Goal: Task Accomplishment & Management: Use online tool/utility

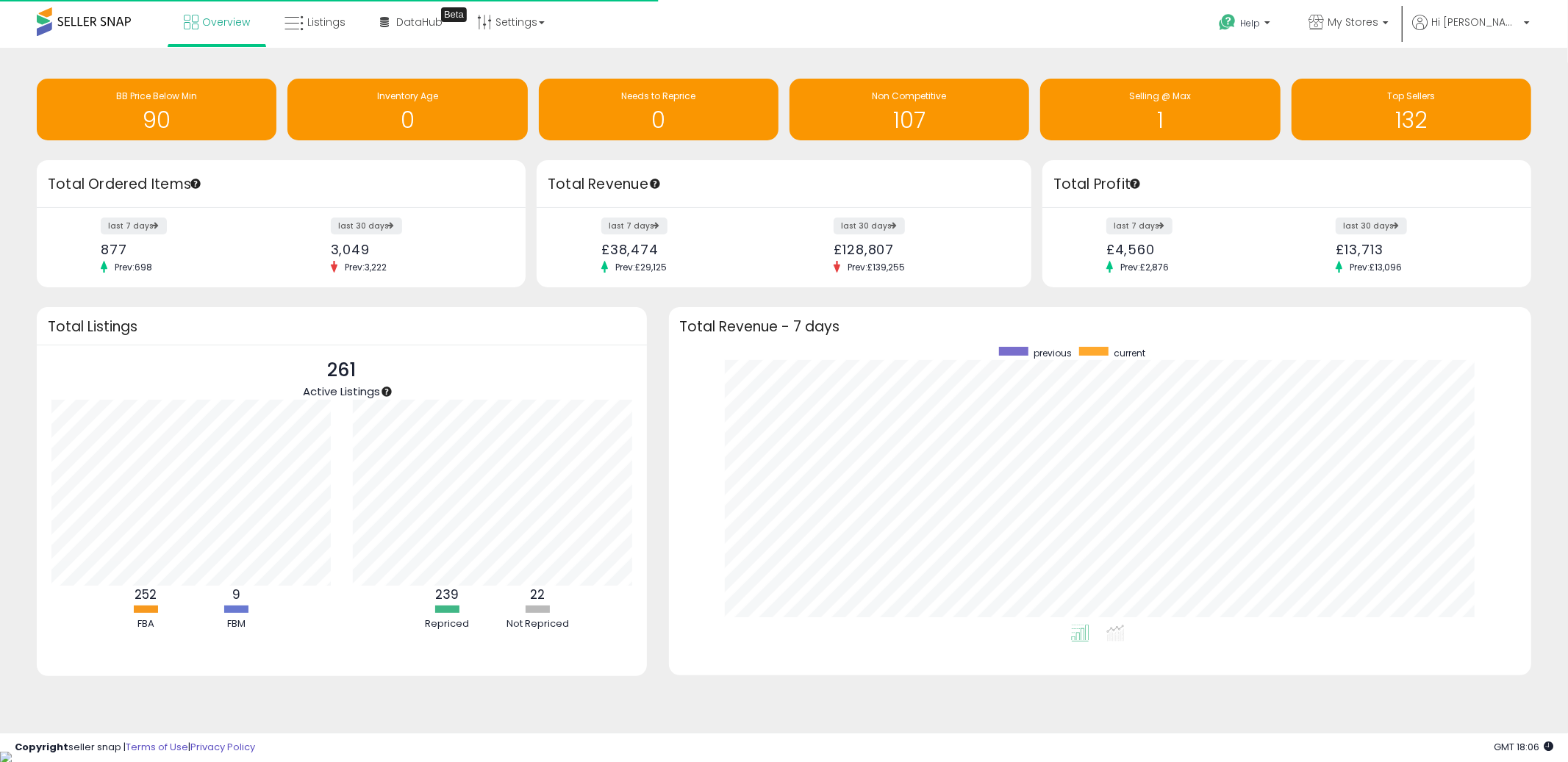
scroll to position [277, 834]
click at [317, 31] on link "Listings" at bounding box center [315, 22] width 83 height 44
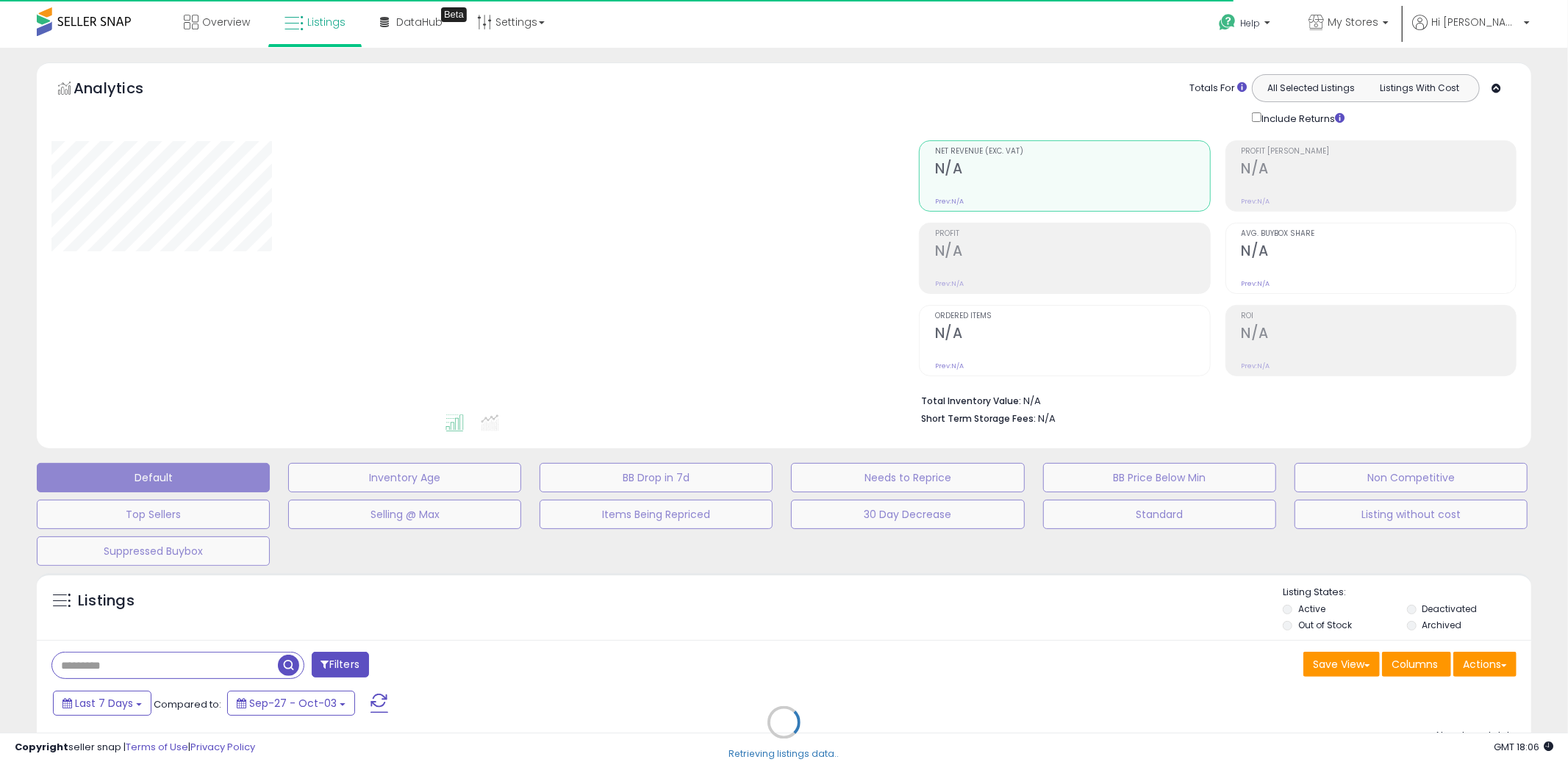
click at [978, 625] on div "Retrieving listings data.." at bounding box center [784, 733] width 1517 height 335
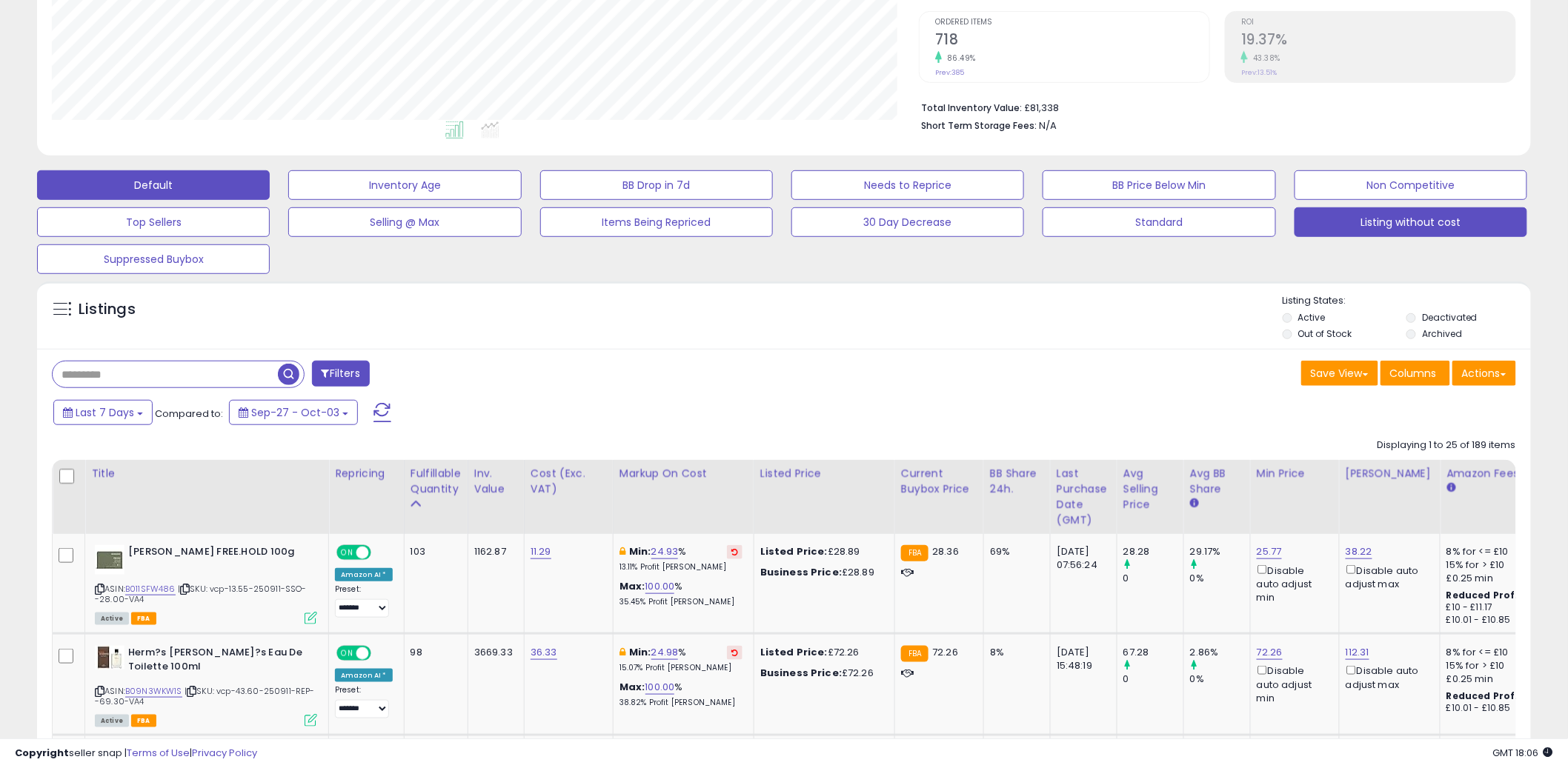
scroll to position [304, 867]
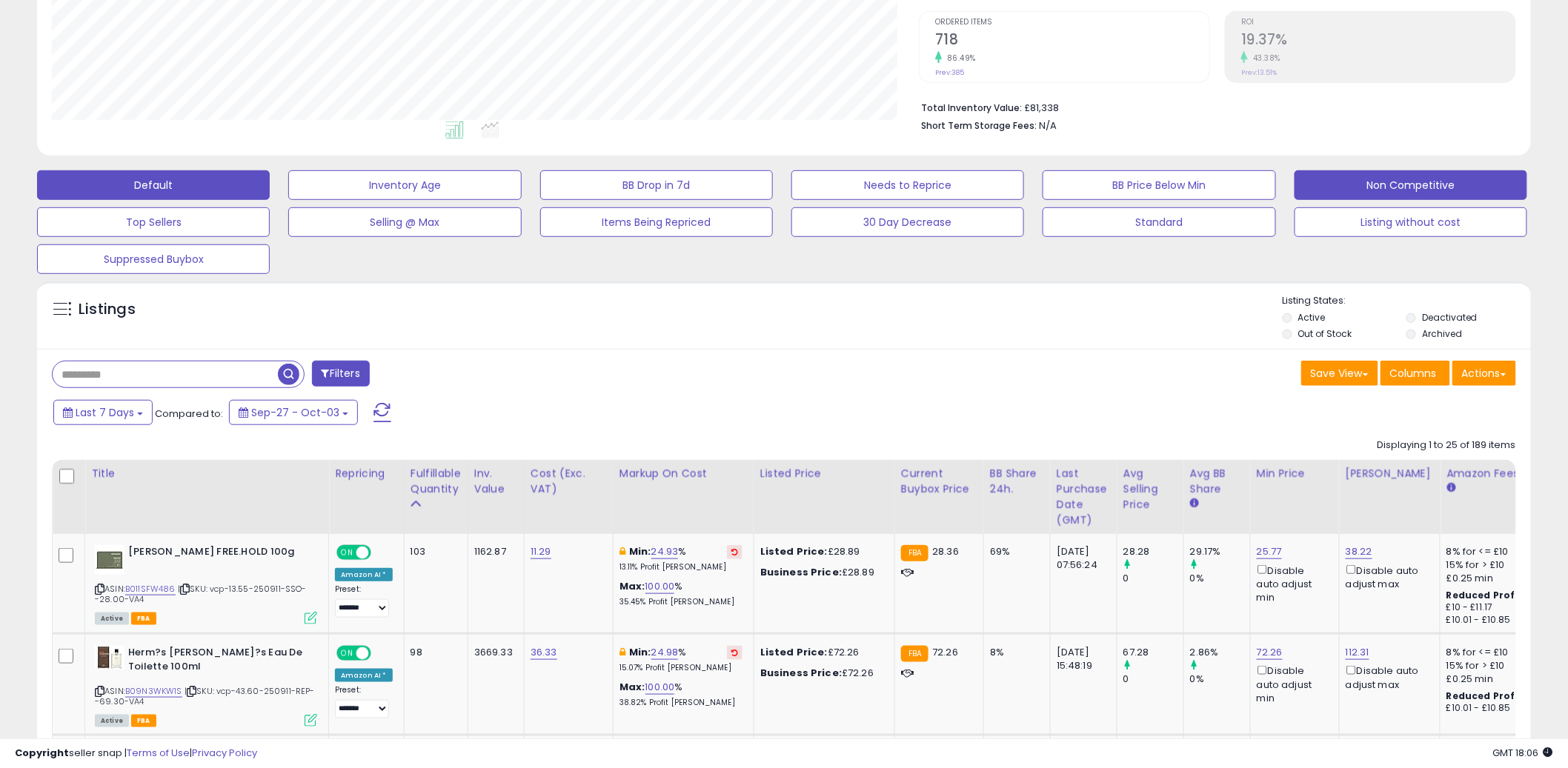
click at [1415, 181] on button "Non Competitive" at bounding box center [1410, 185] width 233 height 30
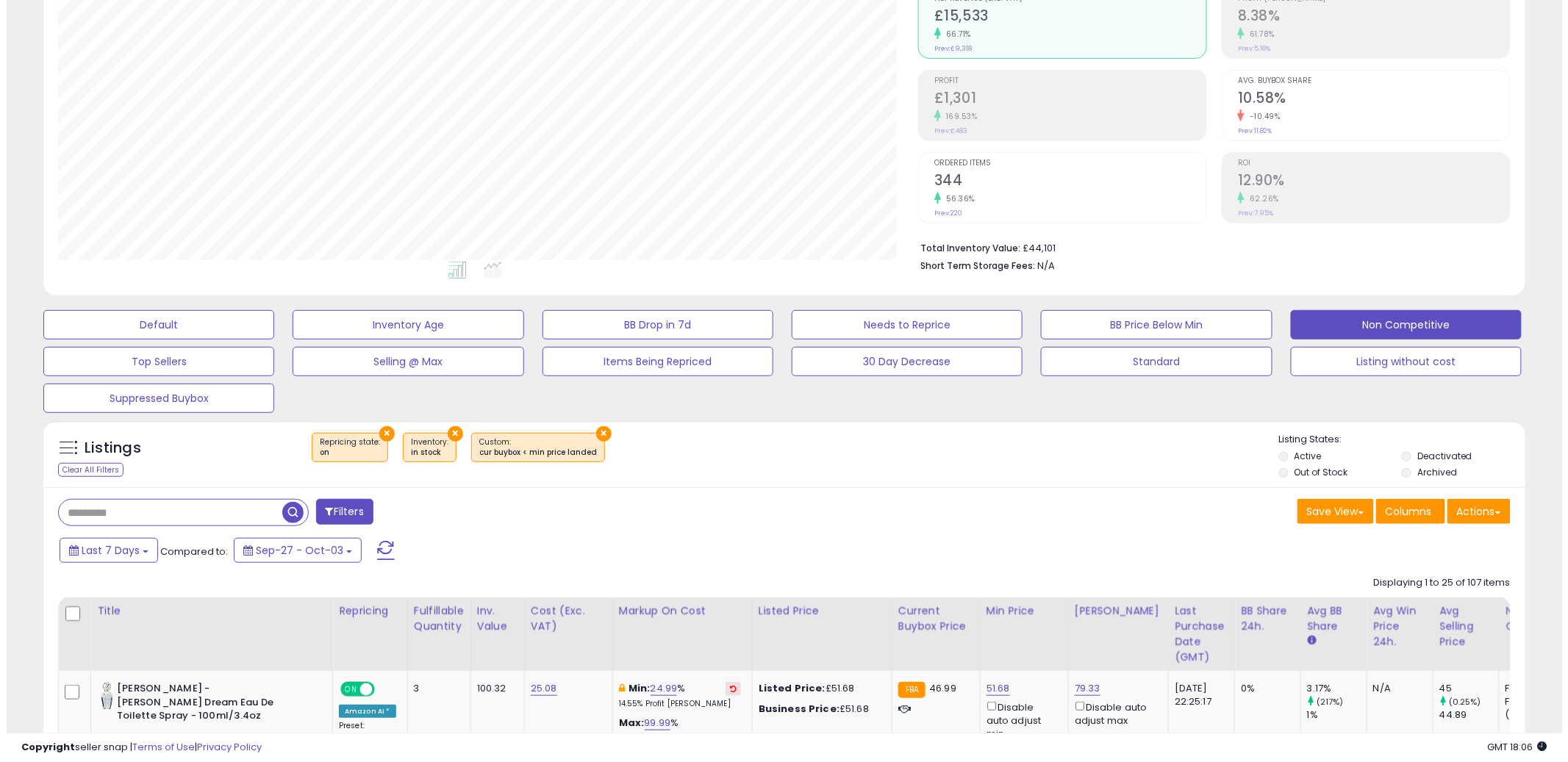
scroll to position [432, 0]
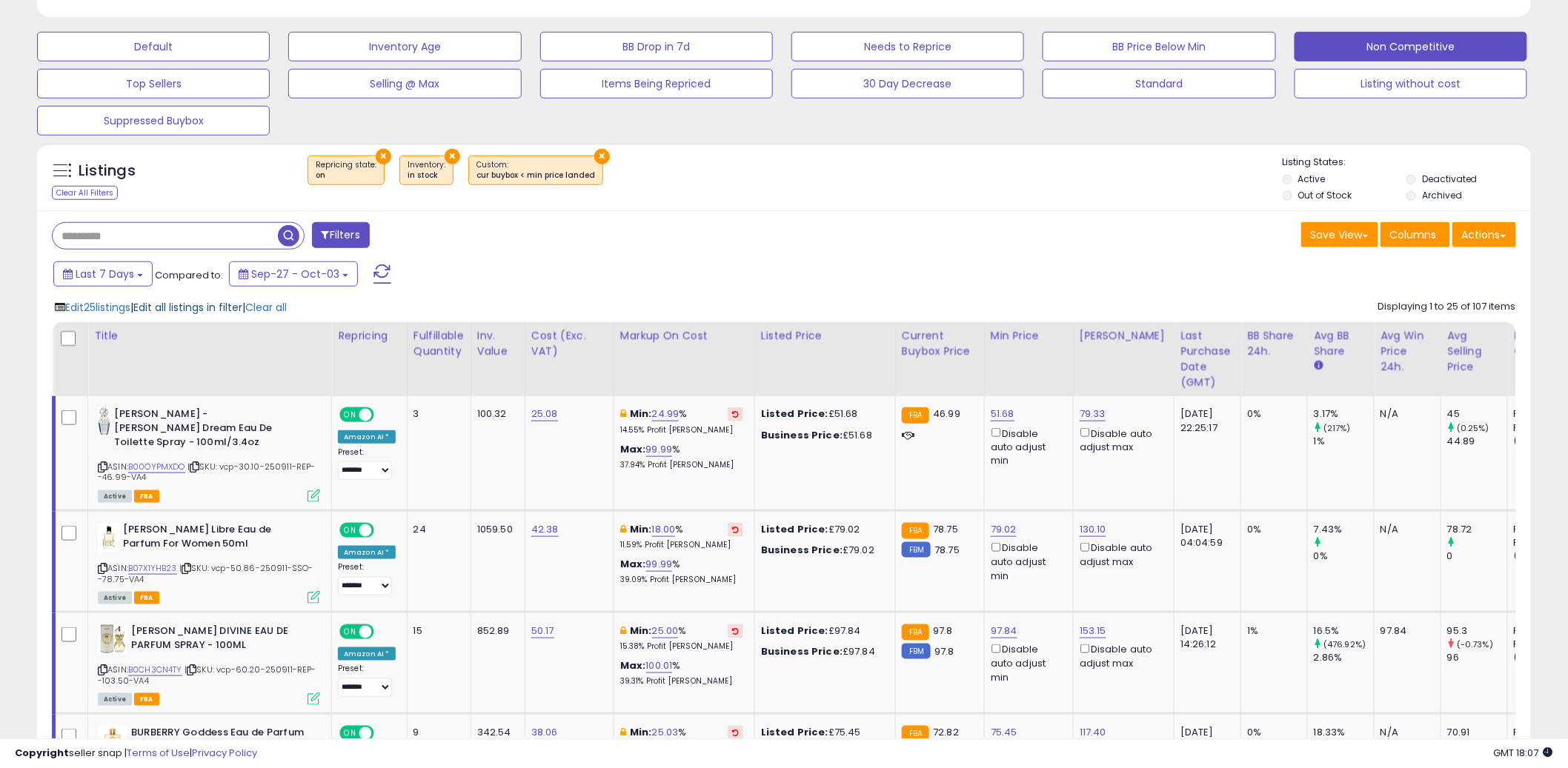
click at [193, 311] on span "Edit all listings in filter" at bounding box center [188, 308] width 109 height 15
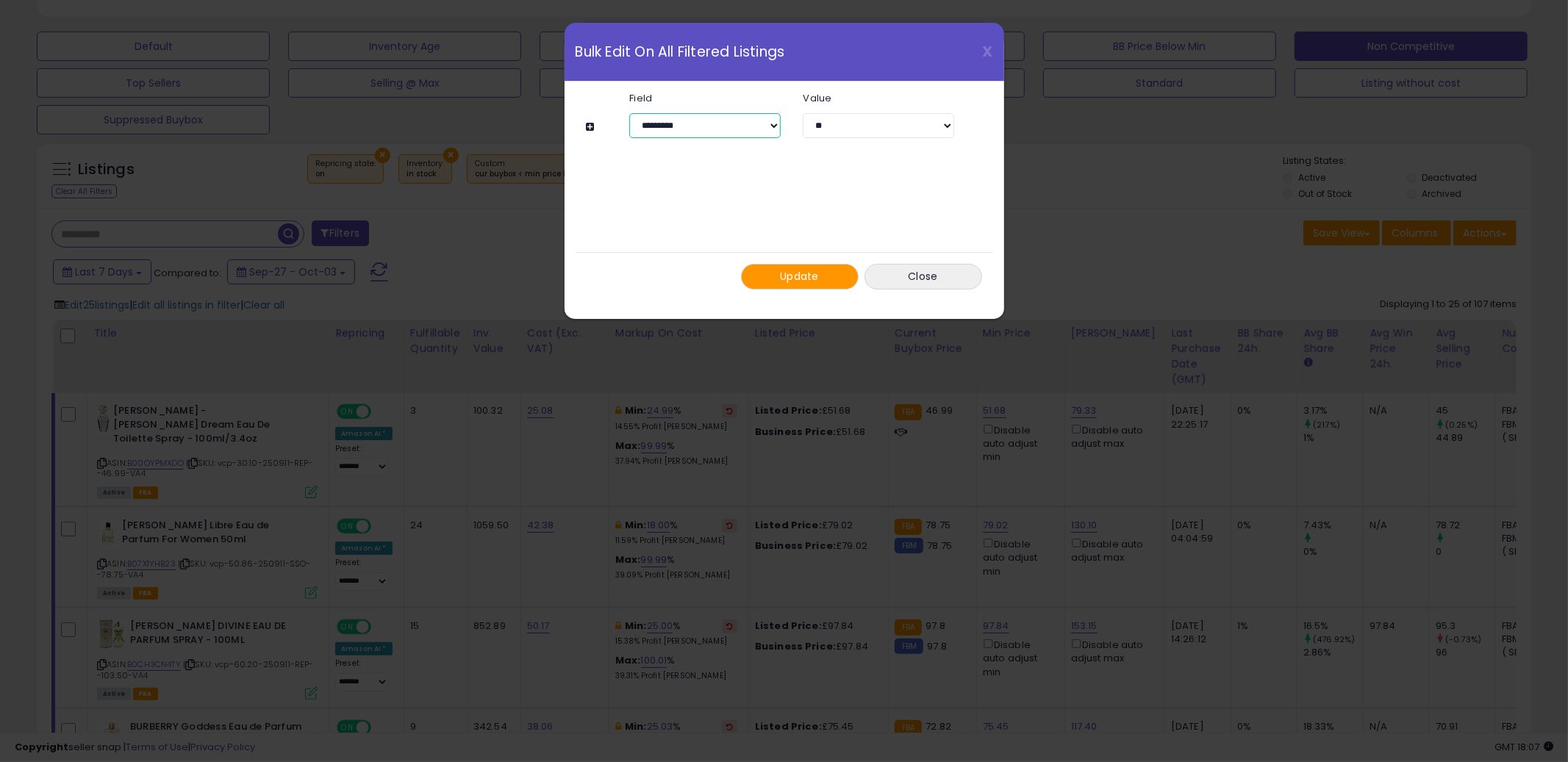
click at [682, 133] on select "**********" at bounding box center [705, 126] width 151 height 25
select select "**********"
click at [630, 113] on select "**********" at bounding box center [705, 126] width 151 height 25
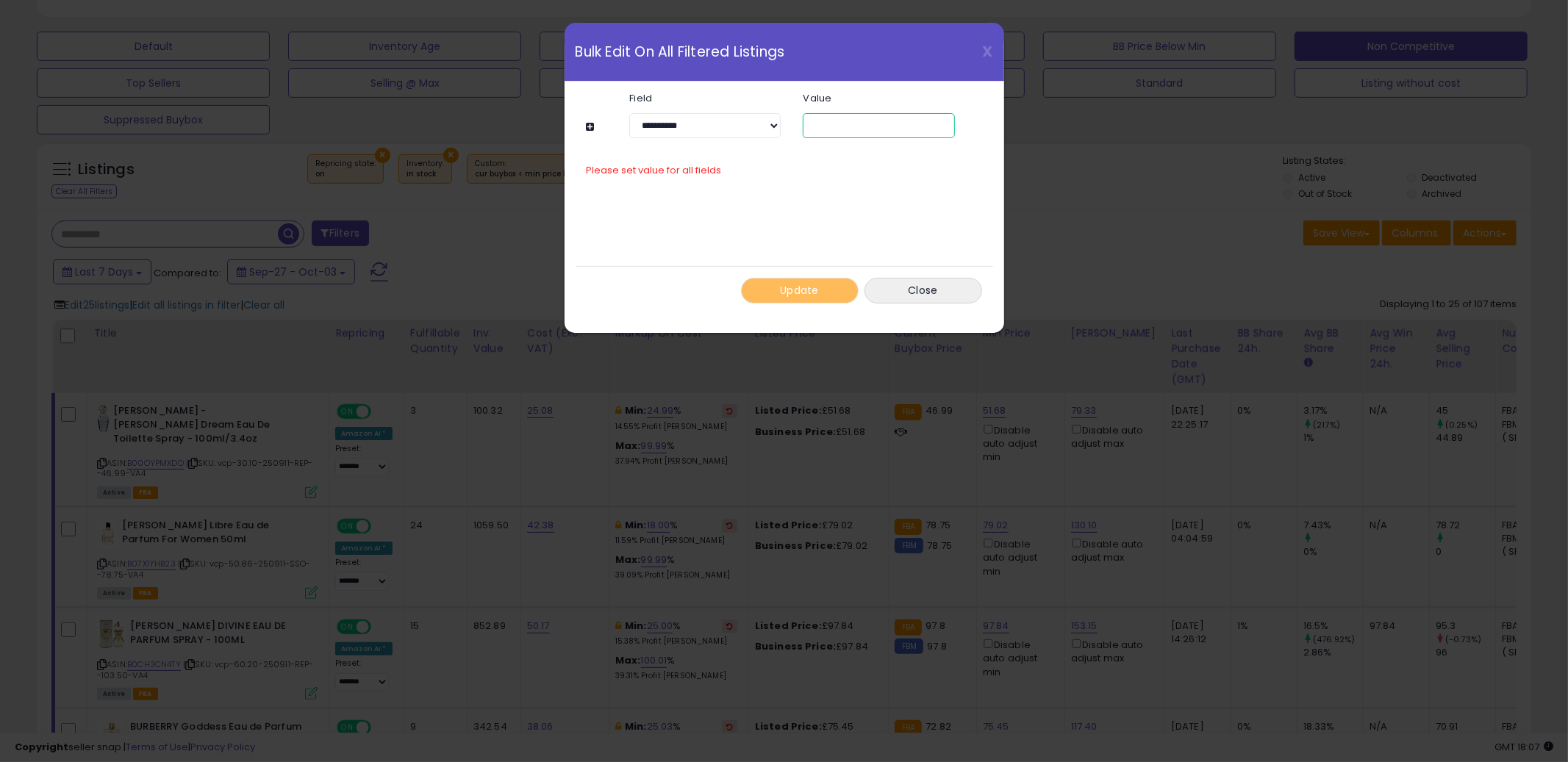
click at [862, 128] on input "number" at bounding box center [878, 126] width 151 height 25
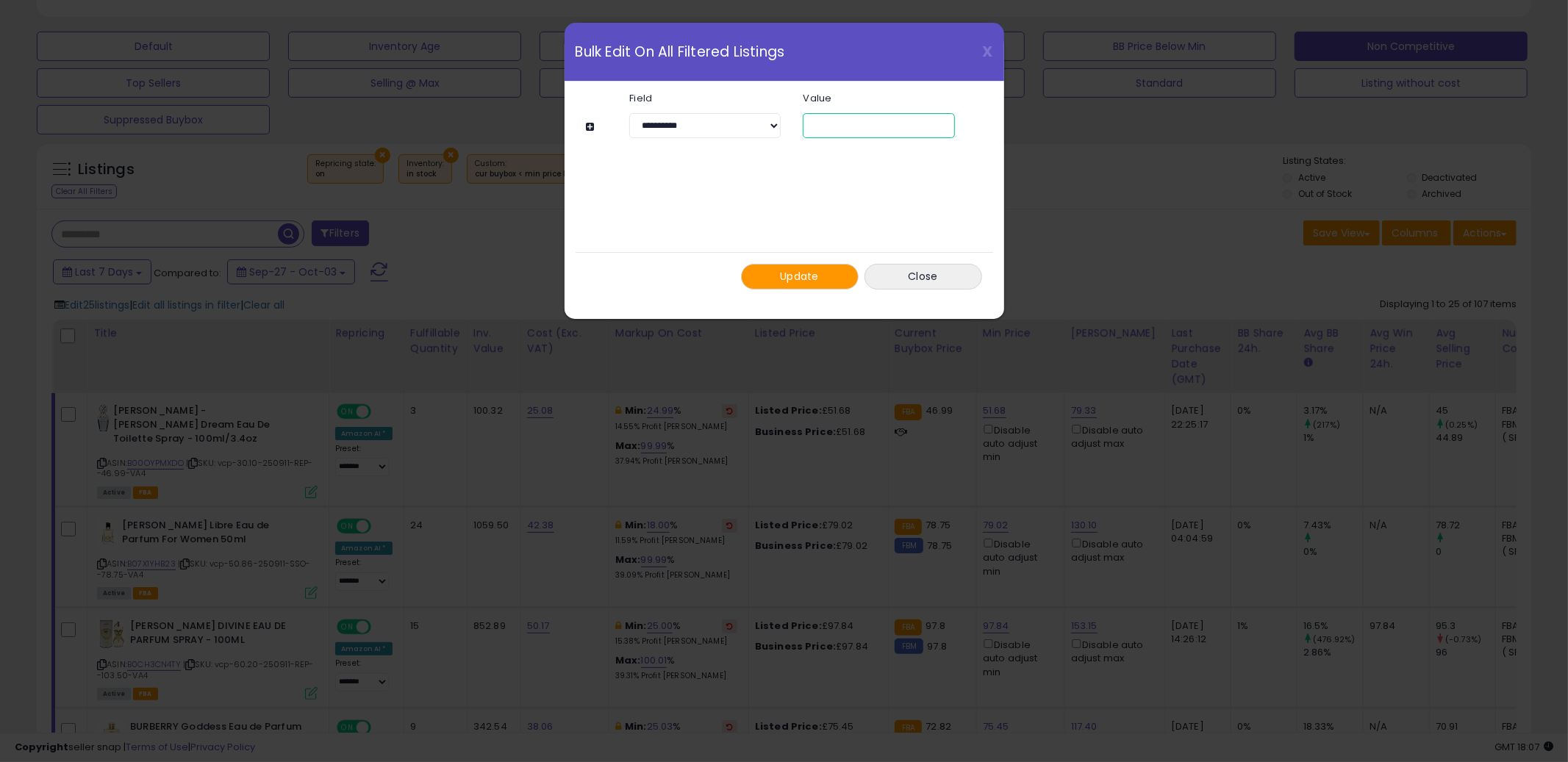
type input "**"
click at [786, 280] on span "Update" at bounding box center [799, 276] width 39 height 15
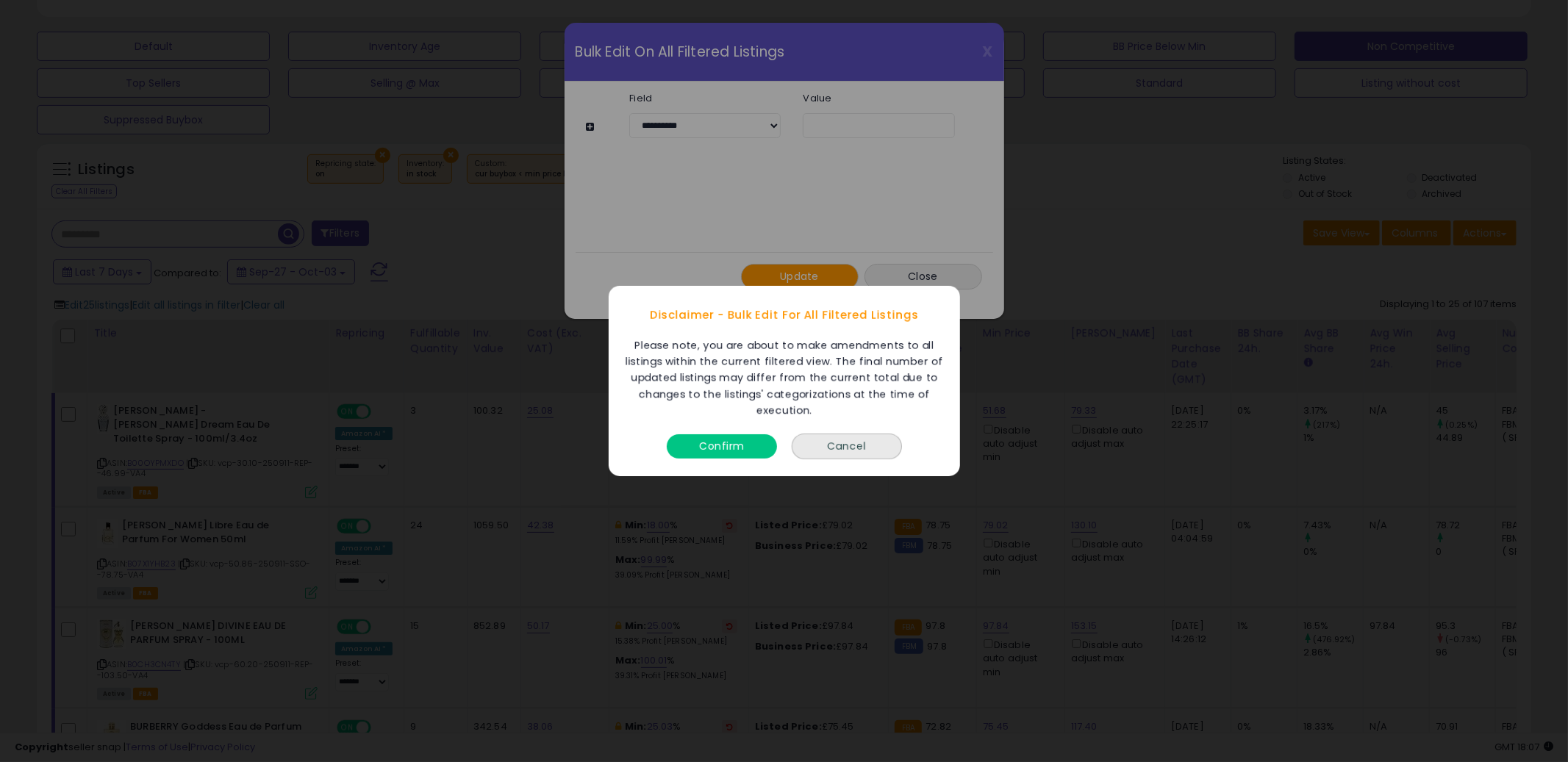
click at [729, 439] on button "Confirm" at bounding box center [722, 446] width 110 height 24
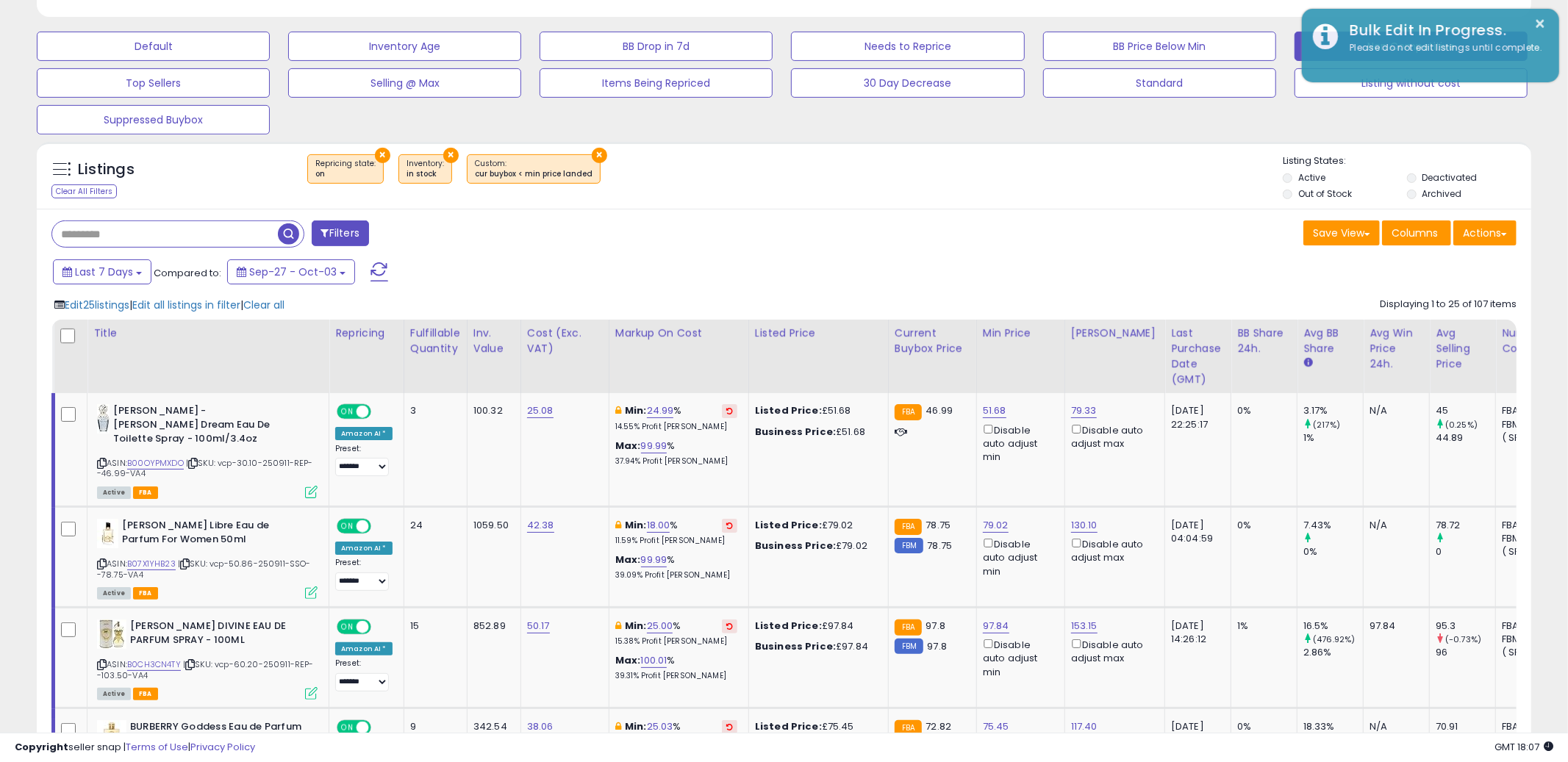
click at [881, 237] on div "Save View Save As New View Columns Actions Import" at bounding box center [1156, 235] width 744 height 29
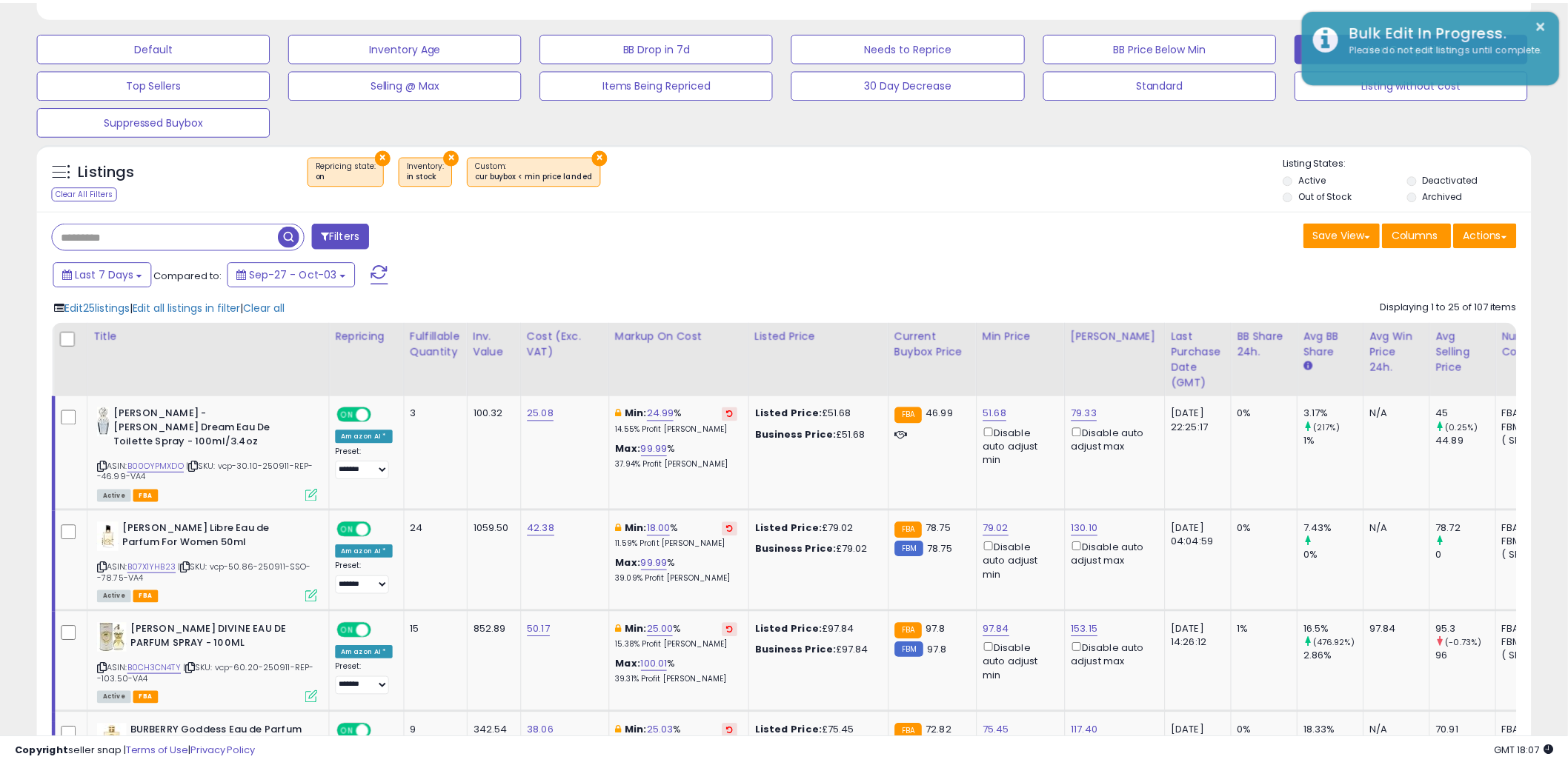
scroll to position [740596, 740179]
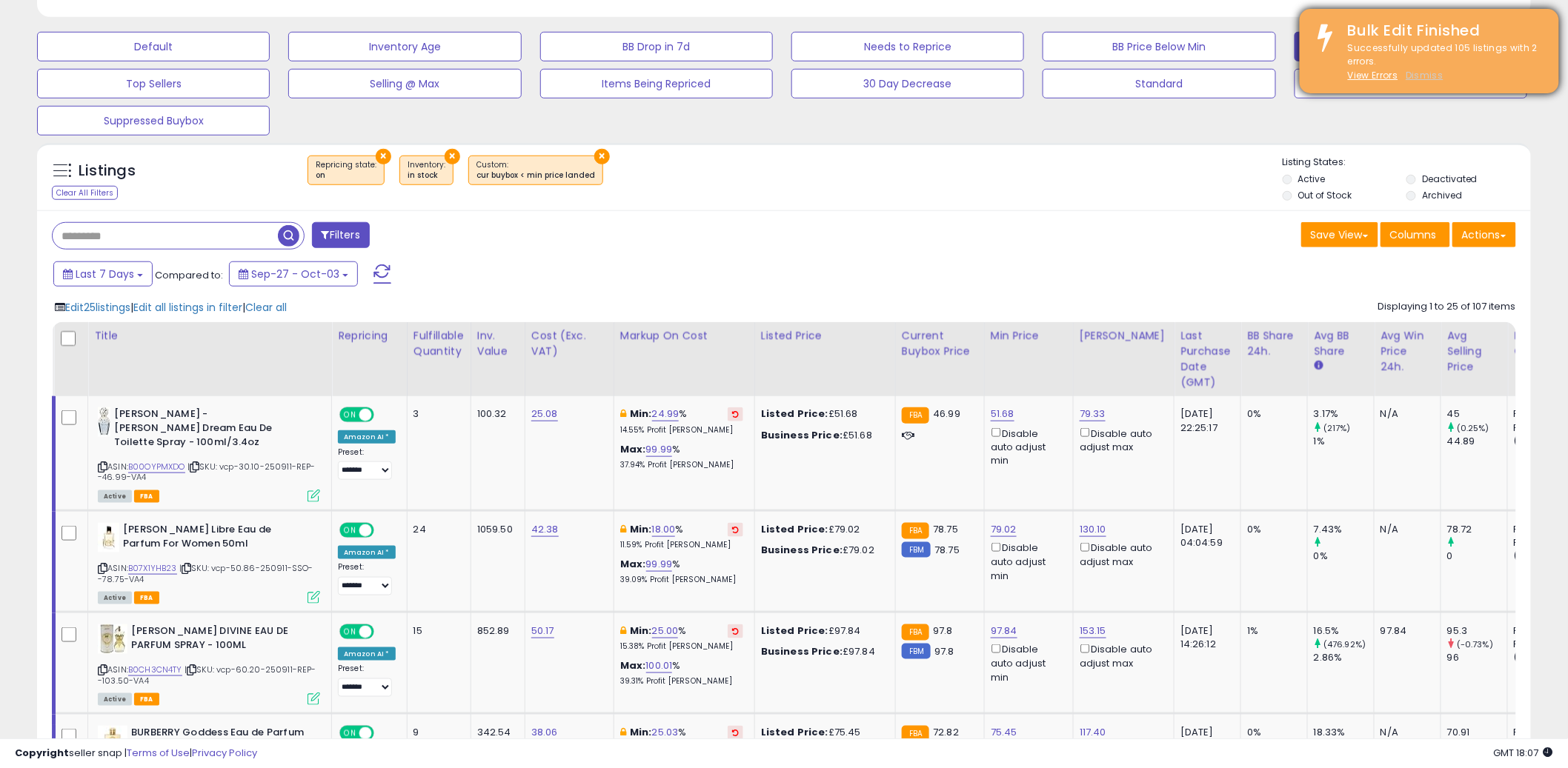
click at [1420, 75] on u "Dismiss" at bounding box center [1424, 75] width 37 height 13
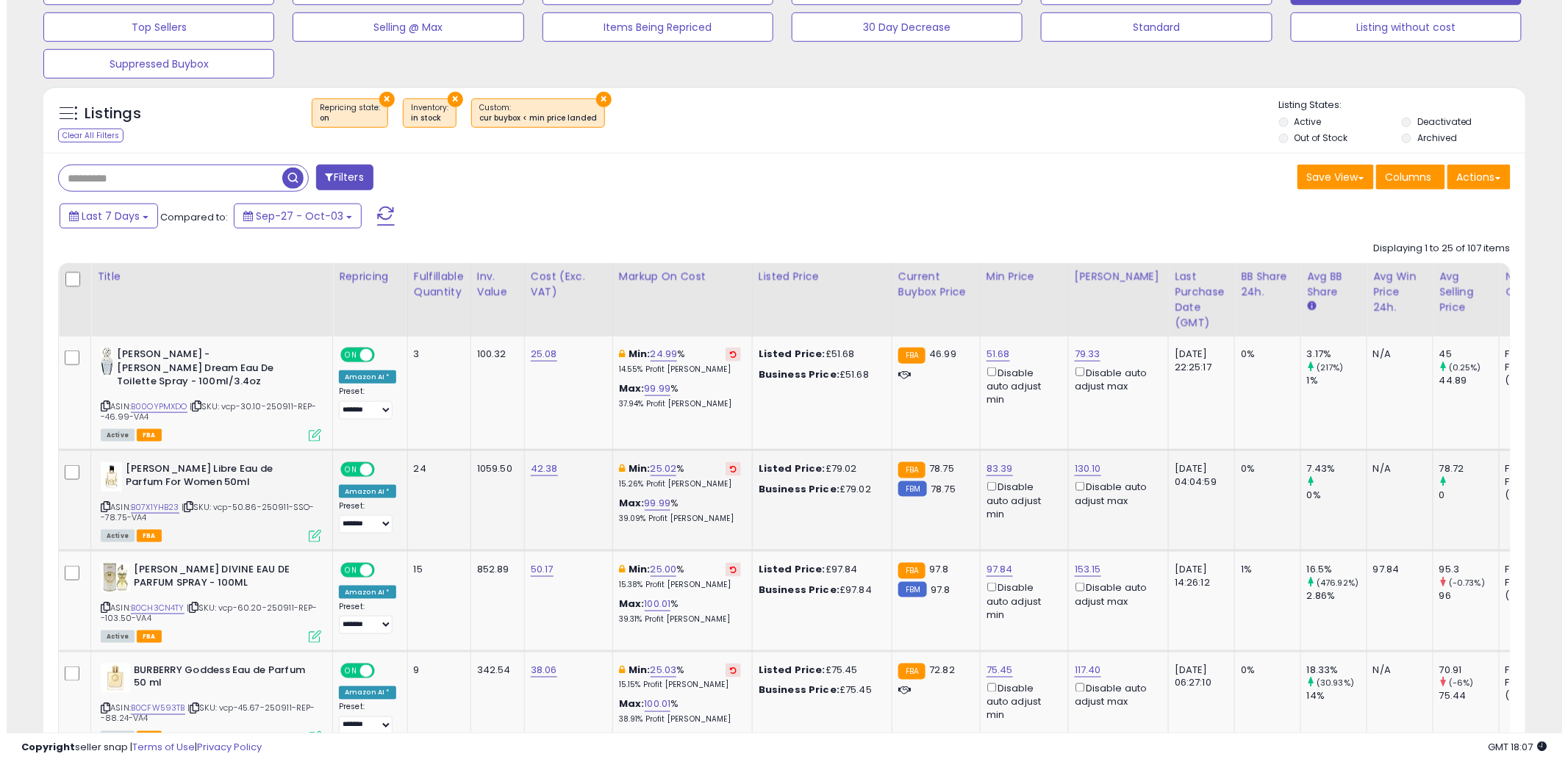
scroll to position [570, 0]
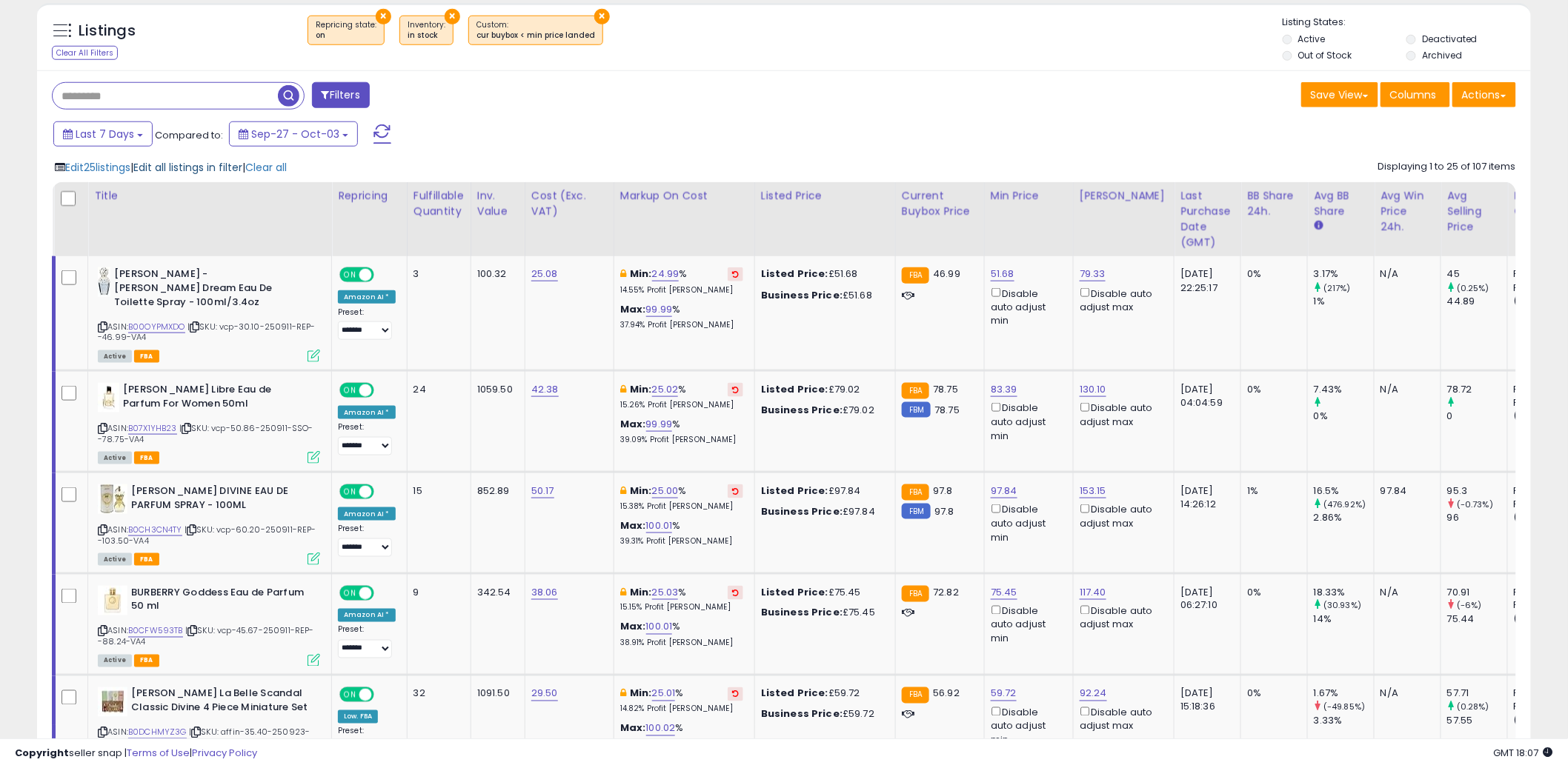
click at [170, 169] on span "Edit all listings in filter" at bounding box center [188, 168] width 109 height 15
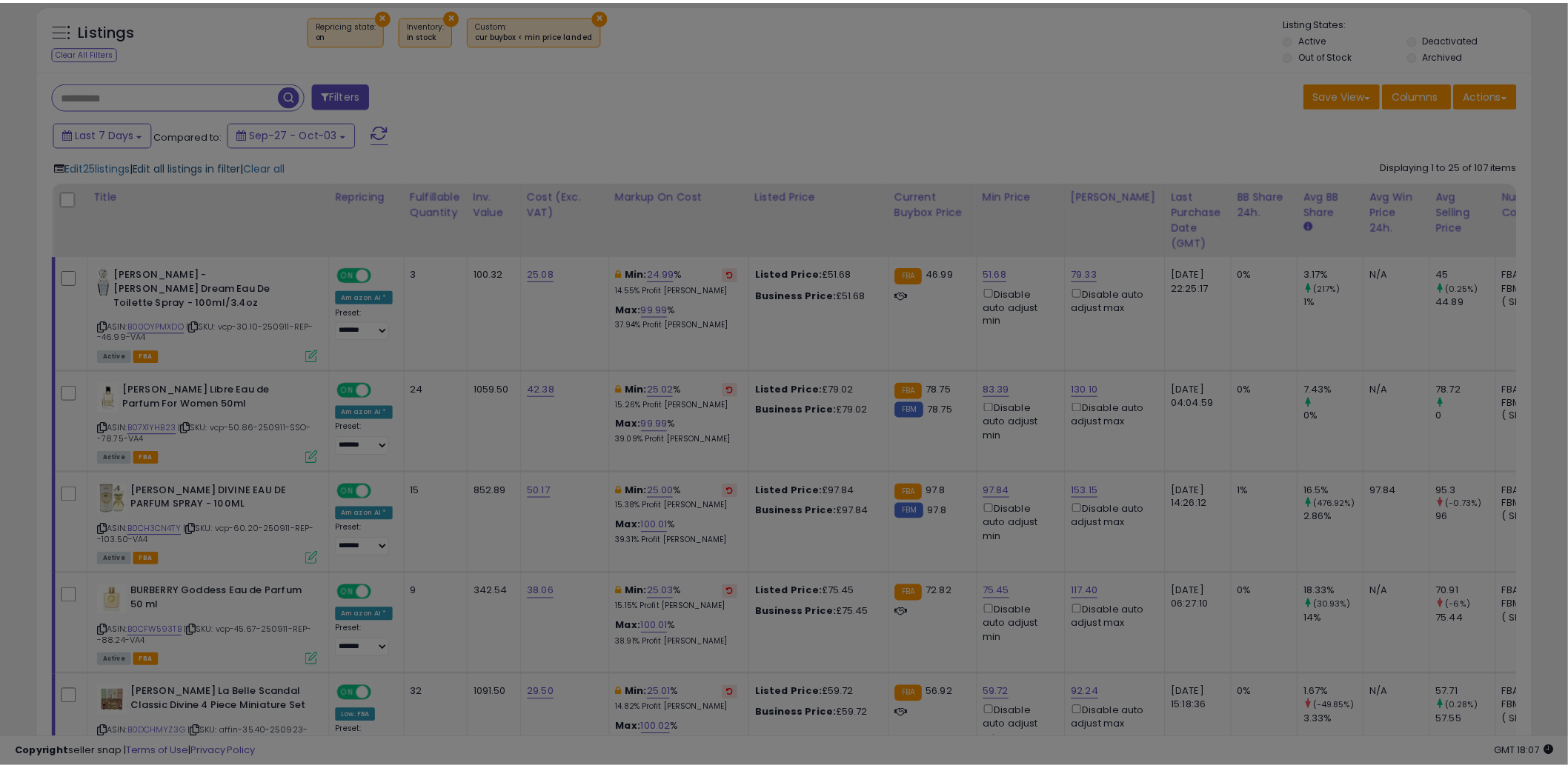
scroll to position [304, 875]
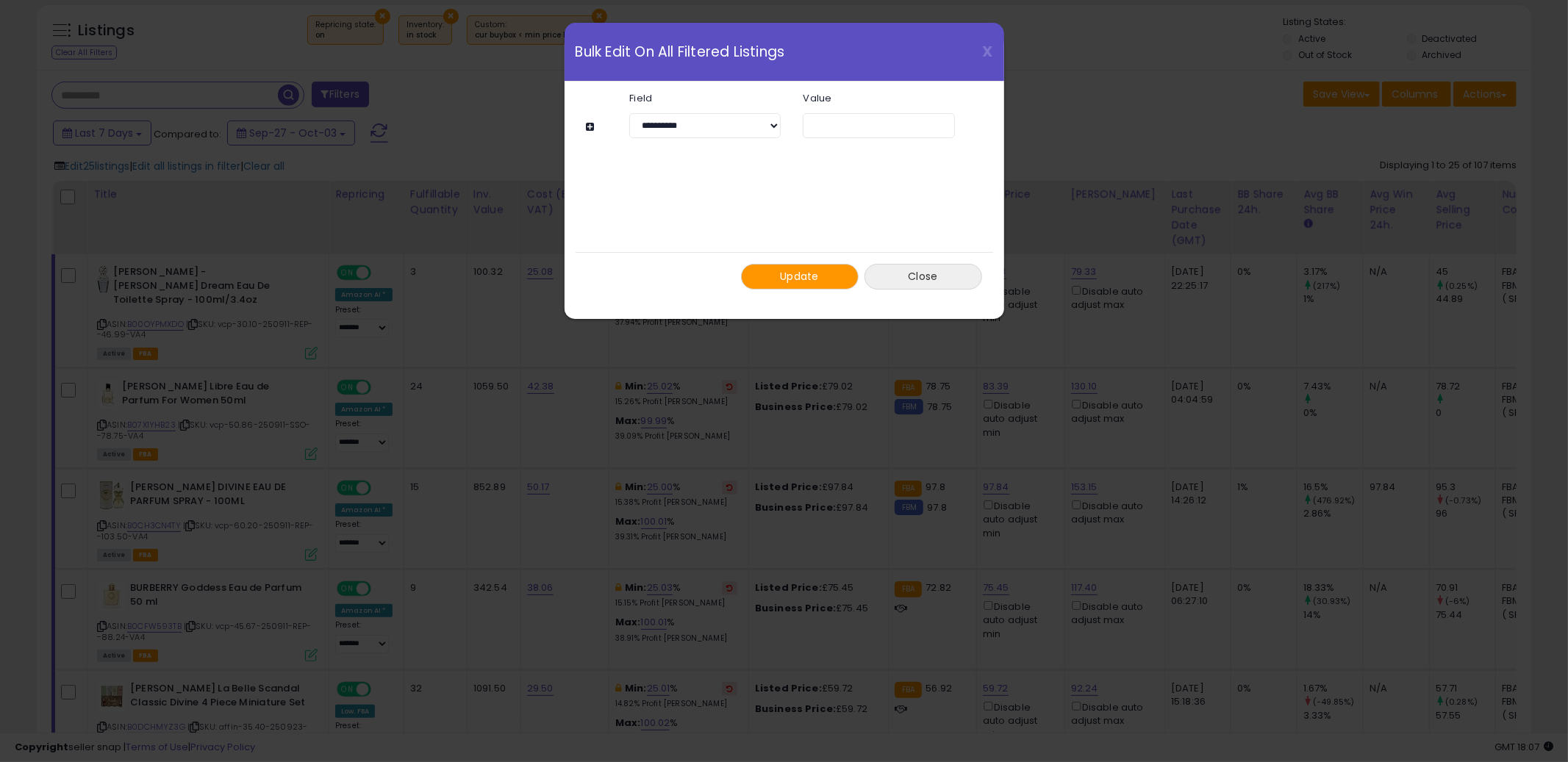
drag, startPoint x: 916, startPoint y: 278, endPoint x: 872, endPoint y: 234, distance: 62.2
click at [917, 278] on button "Close" at bounding box center [923, 276] width 117 height 26
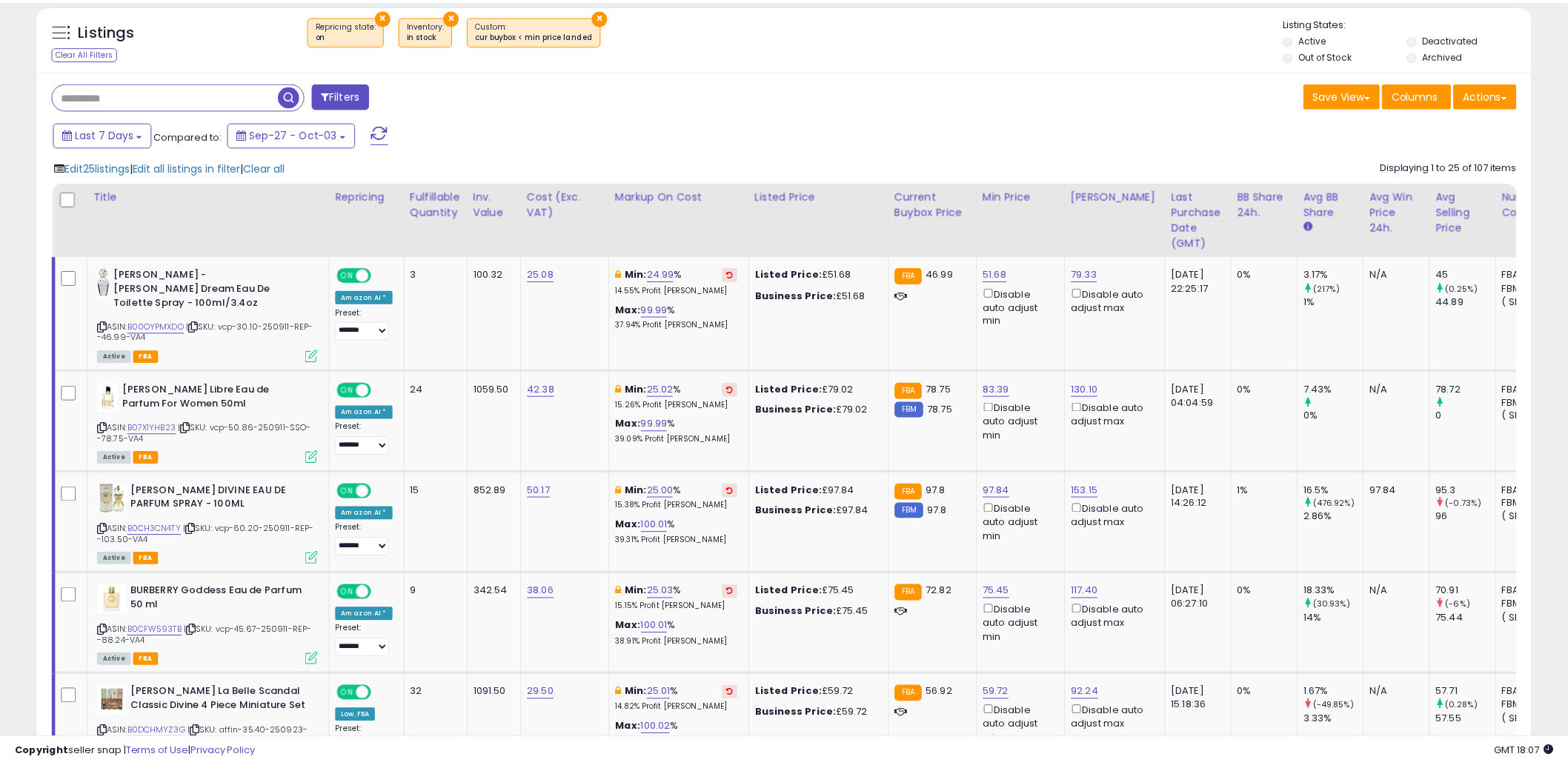
scroll to position [740596, 740179]
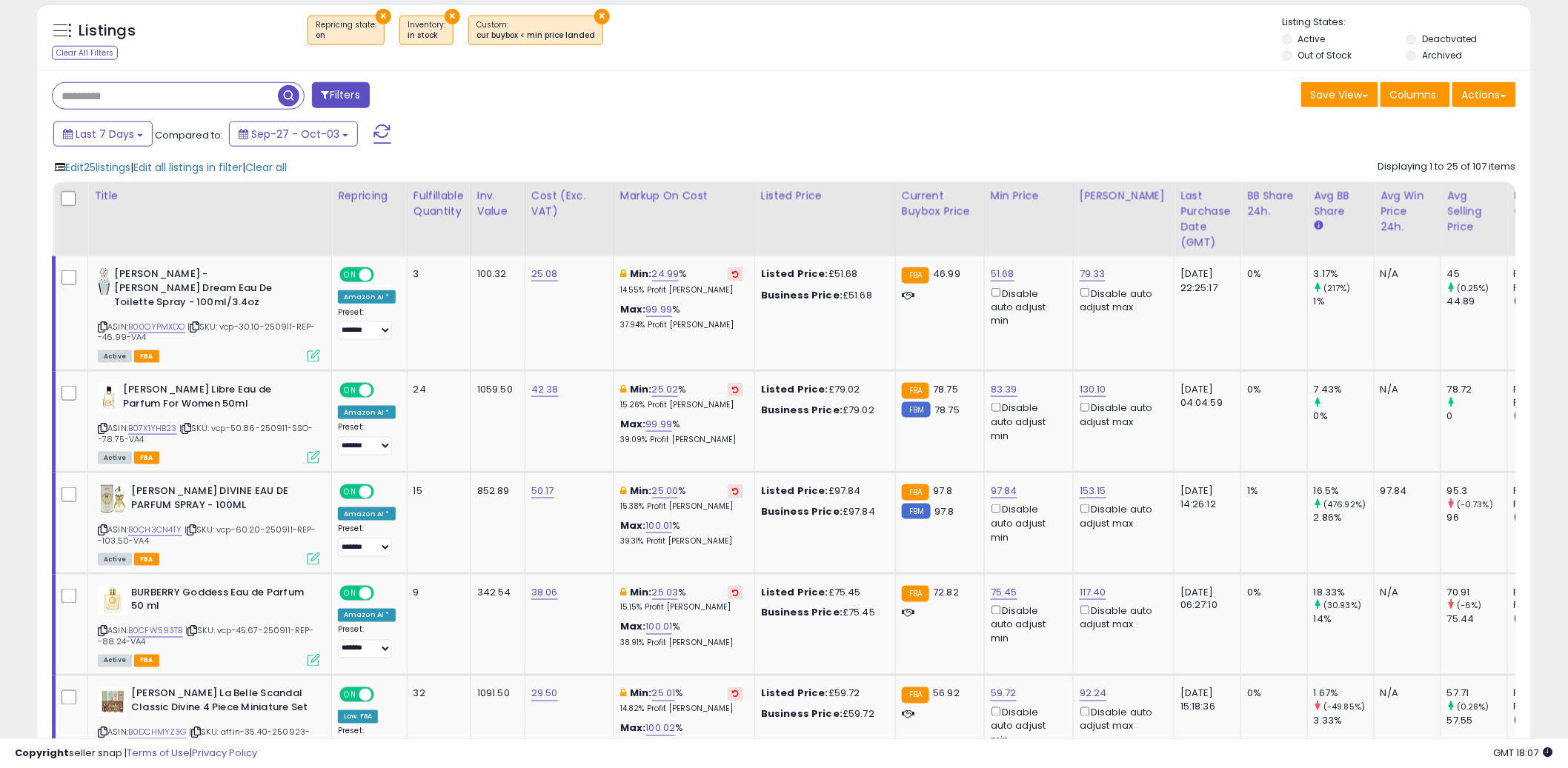
click at [704, 109] on div "Filters" at bounding box center [412, 98] width 743 height 30
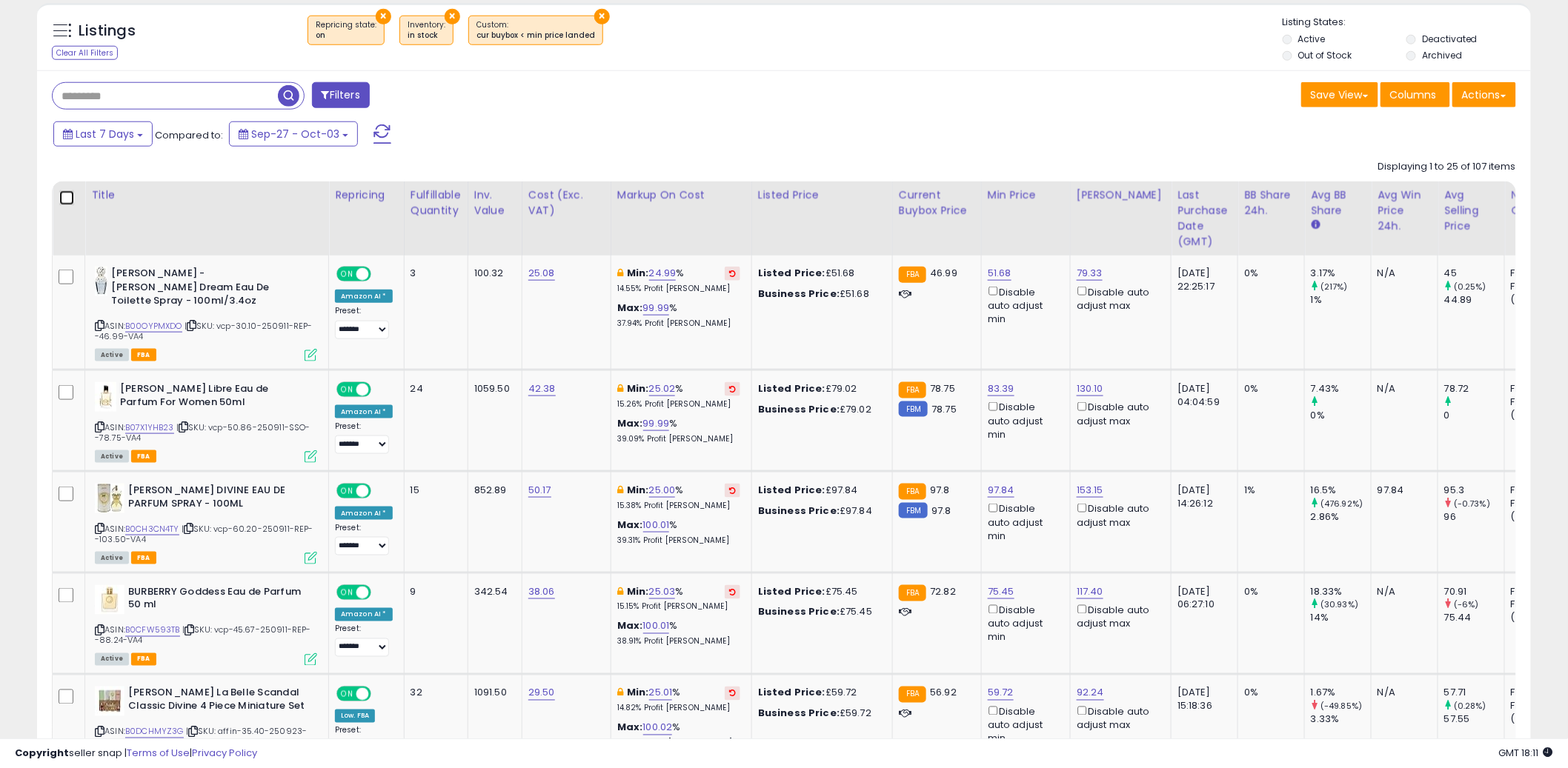
scroll to position [294, 0]
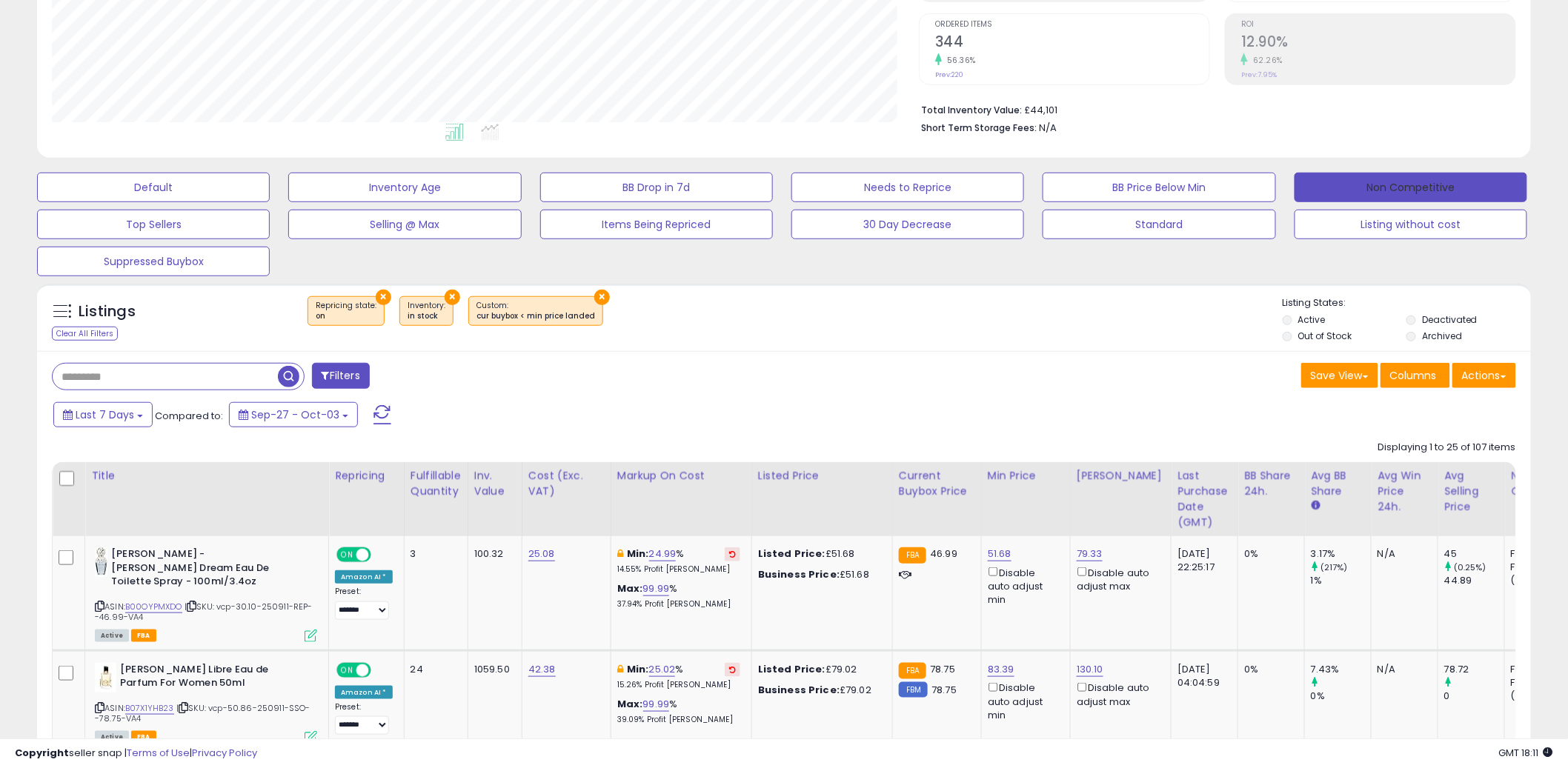
click at [1422, 183] on button "Non Competitive" at bounding box center [1410, 188] width 233 height 30
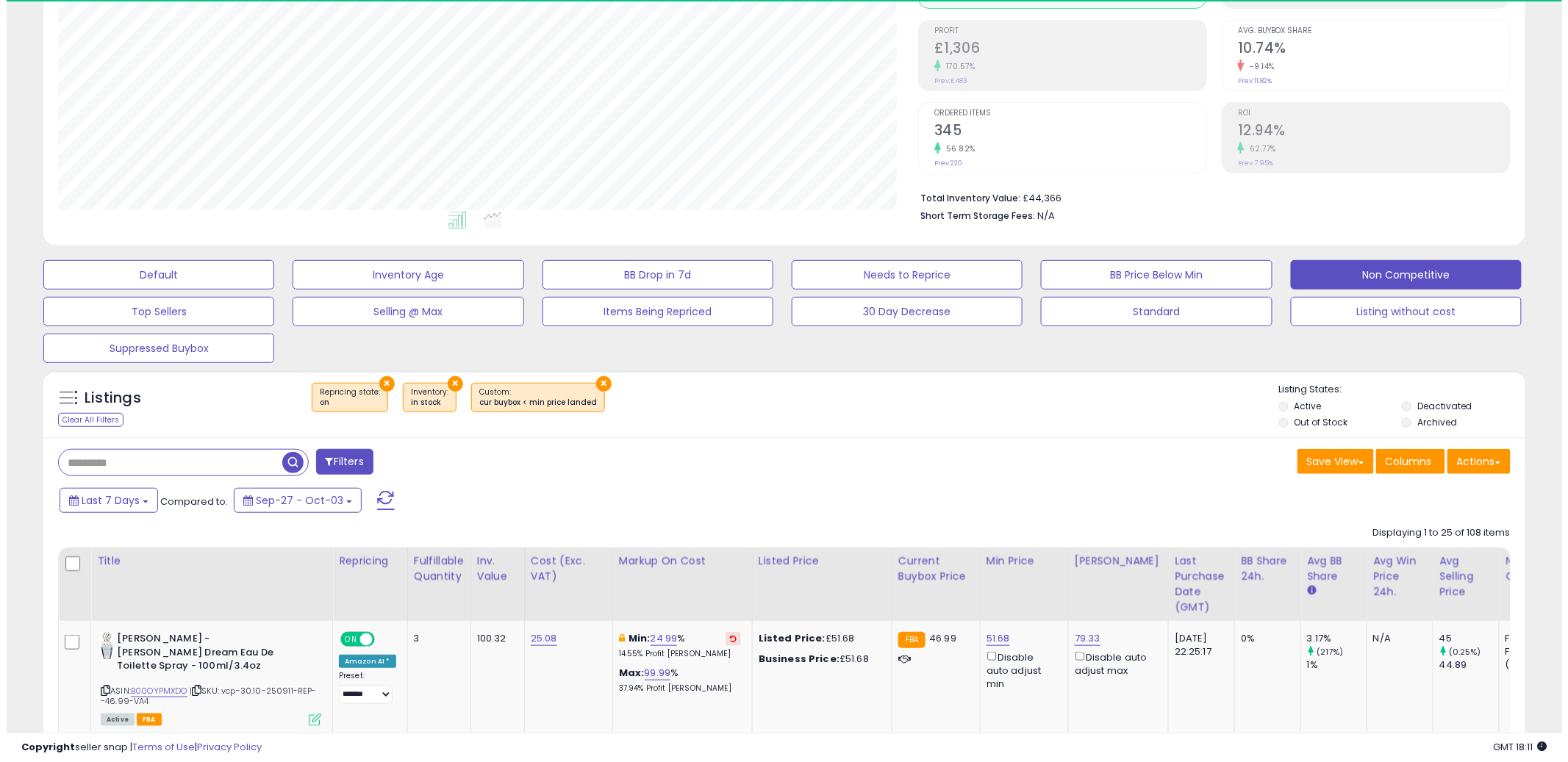
scroll to position [301, 861]
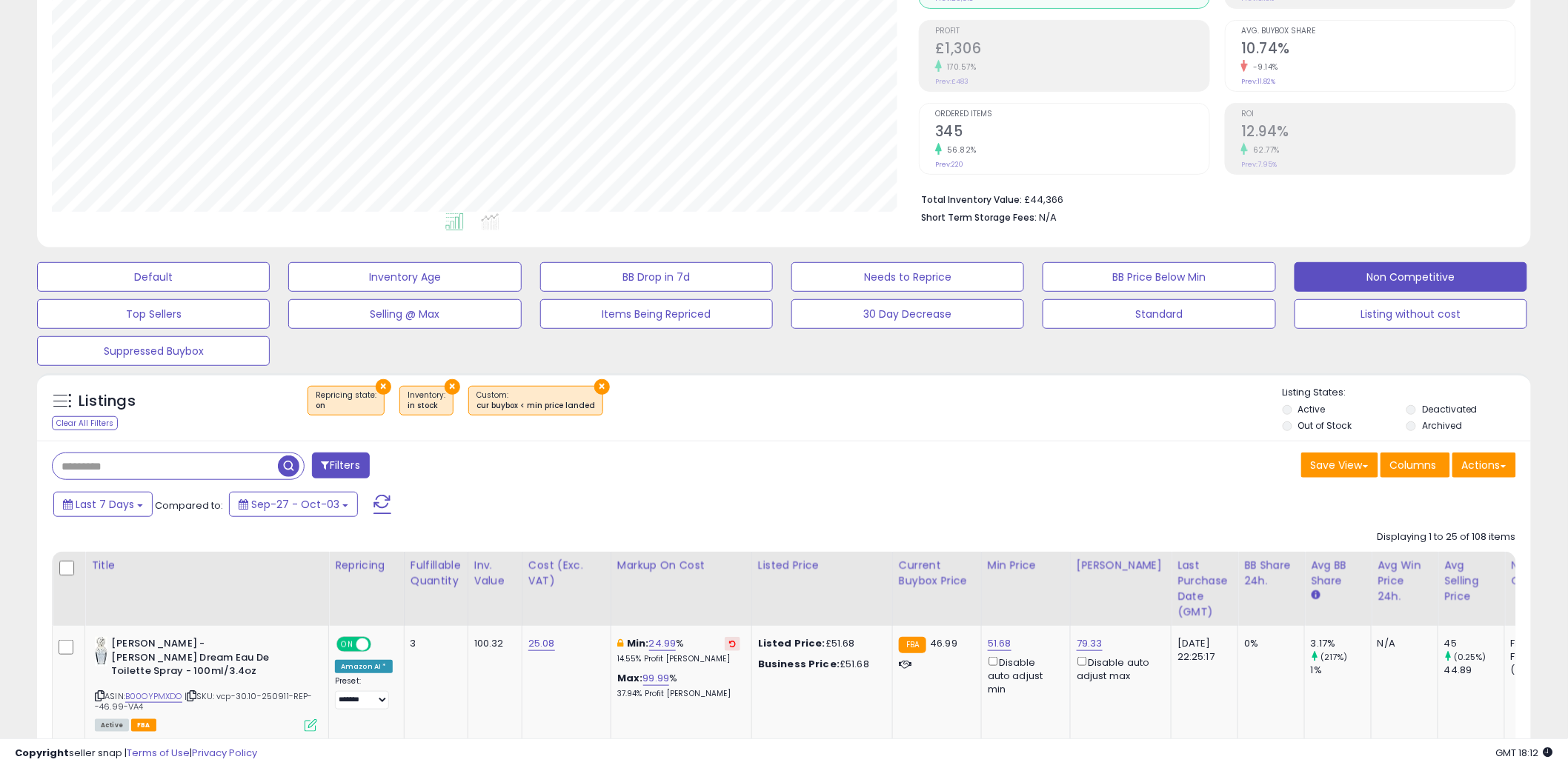
click at [982, 494] on div "Last 7 Days Compared to: Sep-27 - Oct-03" at bounding box center [599, 506] width 1098 height 33
click at [1388, 283] on button "Non Competitive" at bounding box center [1410, 278] width 233 height 30
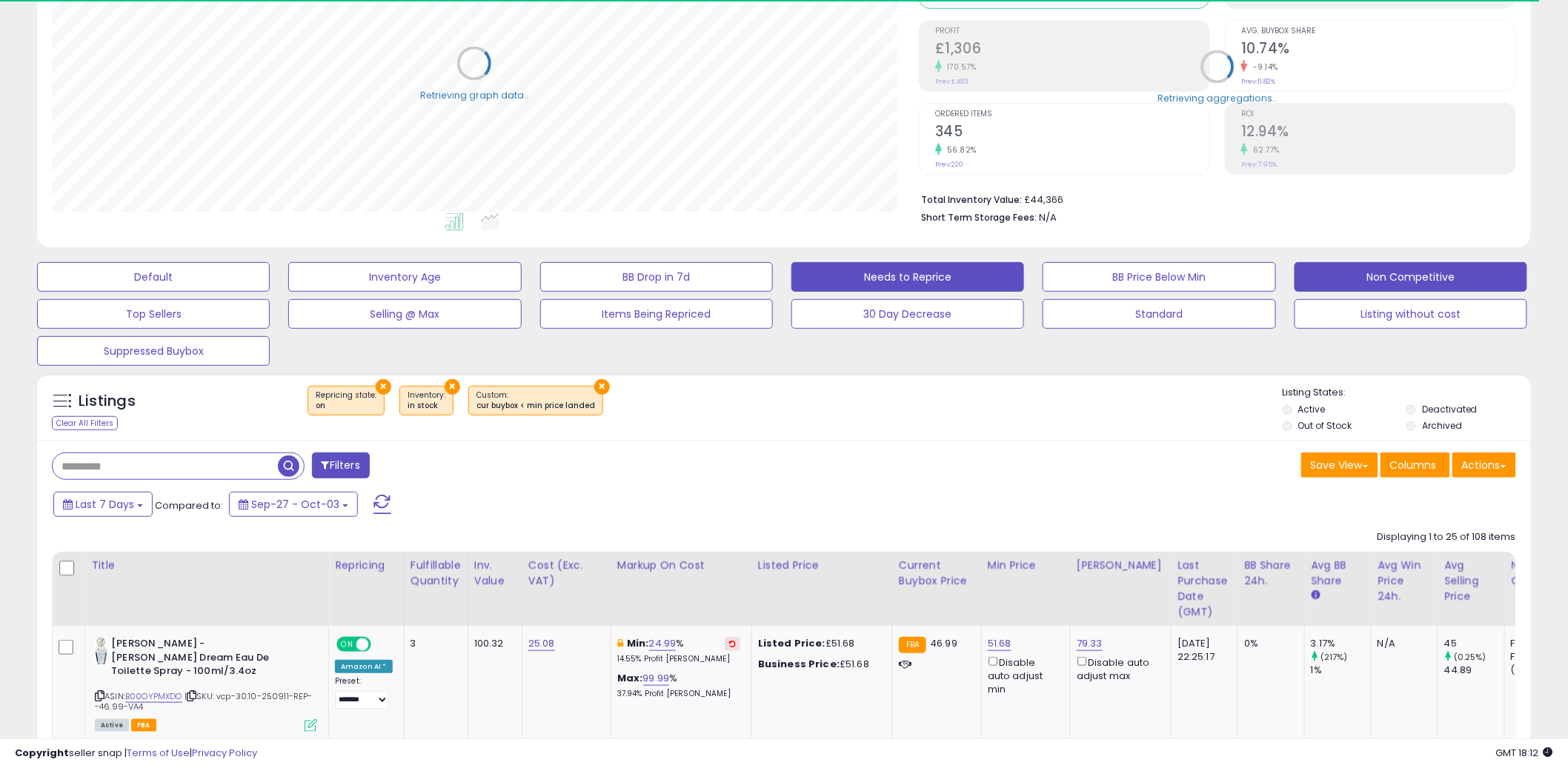
scroll to position [740596, 740179]
